Goal: Task Accomplishment & Management: Use online tool/utility

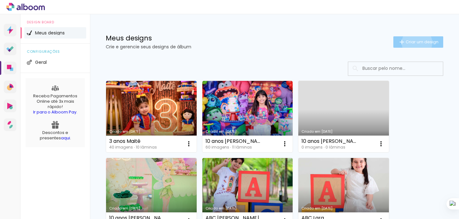
click at [416, 43] on span "Criar um design" at bounding box center [421, 42] width 33 height 4
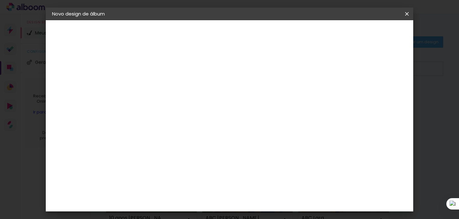
click at [157, 79] on paper-input-container "Título do álbum" at bounding box center [155, 85] width 4 height 16
type input "1 ano [PERSON_NAME]"
type paper-input "1 ano [PERSON_NAME]"
click at [0, 0] on slot "Avançar" at bounding box center [0, 0] width 0 height 0
click at [0, 0] on slot "Tamanho Livre" at bounding box center [0, 0] width 0 height 0
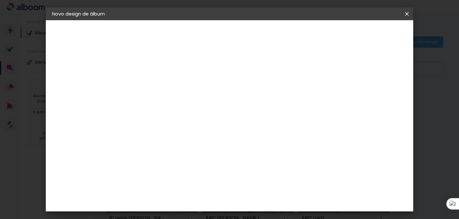
click at [0, 0] on slot "Avançar" at bounding box center [0, 0] width 0 height 0
click at [140, 169] on input "30" at bounding box center [135, 169] width 16 height 9
drag, startPoint x: 137, startPoint y: 169, endPoint x: 142, endPoint y: 169, distance: 5.7
click at [142, 169] on input "30" at bounding box center [135, 169] width 16 height 9
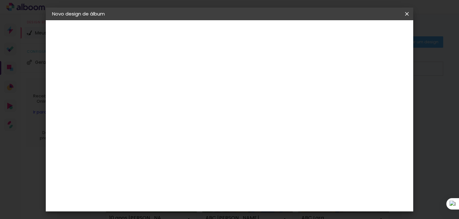
type input "25"
type paper-input "25"
drag, startPoint x: 272, startPoint y: 167, endPoint x: 268, endPoint y: 167, distance: 4.1
click at [268, 167] on input "60" at bounding box center [266, 166] width 16 height 9
type input "40"
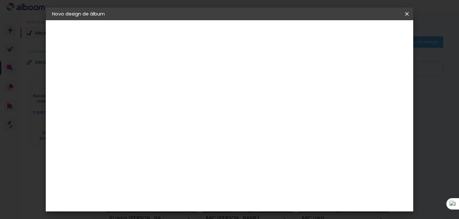
type paper-input "40"
click at [347, 32] on span "Iniciar design" at bounding box center [332, 33] width 29 height 4
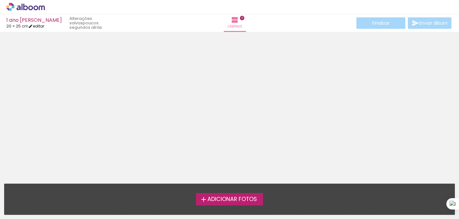
click at [33, 26] on iron-icon at bounding box center [30, 26] width 4 height 4
type input "25"
type input "40"
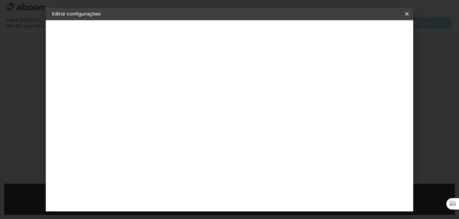
type input "4"
type paper-input "4"
click at [332, 97] on input "4" at bounding box center [329, 95] width 11 height 9
type input "3"
type paper-input "3"
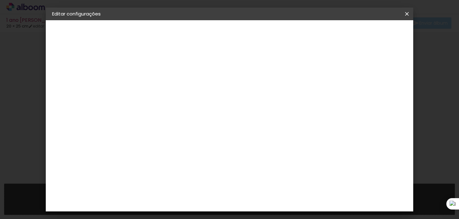
click at [332, 97] on input "3" at bounding box center [330, 95] width 11 height 9
click at [270, 34] on span "Salvar configurações" at bounding box center [254, 35] width 32 height 9
click at [270, 32] on span "Salvar configurações" at bounding box center [254, 35] width 32 height 9
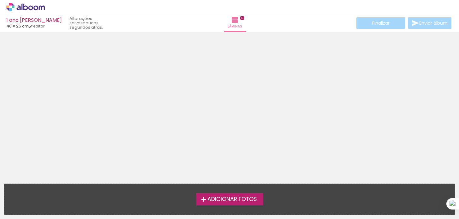
click at [241, 200] on span "Adicionar Fotos" at bounding box center [232, 199] width 50 height 6
click at [0, 0] on input "file" at bounding box center [0, 0] width 0 height 0
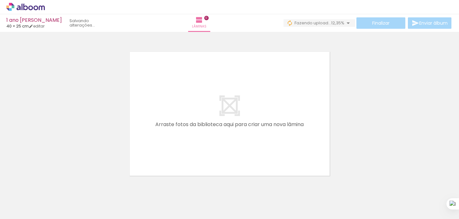
scroll to position [8, 0]
